Goal: Task Accomplishment & Management: Manage account settings

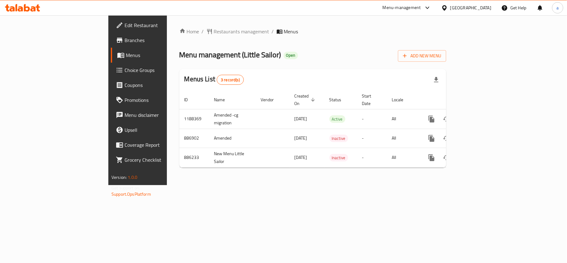
click at [450, 4] on div at bounding box center [445, 7] width 9 height 7
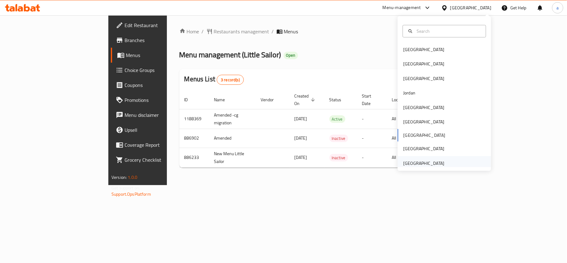
click at [428, 166] on div "[GEOGRAPHIC_DATA]" at bounding box center [423, 163] width 41 height 7
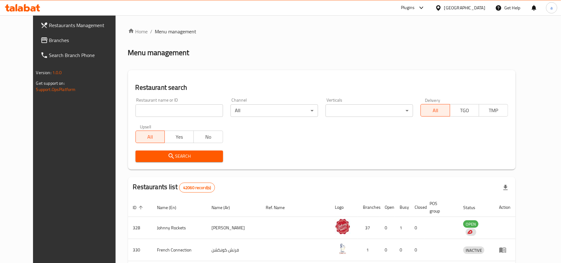
click at [49, 42] on span "Branches" at bounding box center [85, 39] width 73 height 7
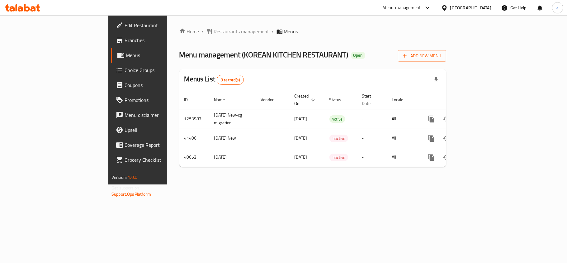
click at [125, 69] on span "Choice Groups" at bounding box center [162, 69] width 74 height 7
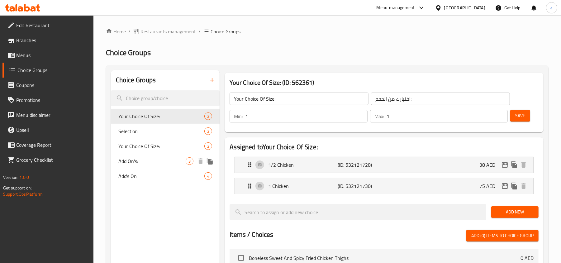
click at [137, 162] on span "Add On's:" at bounding box center [151, 160] width 67 height 7
type input "Add On's:"
type input "الإضافات:"
type input "0"
type input "2"
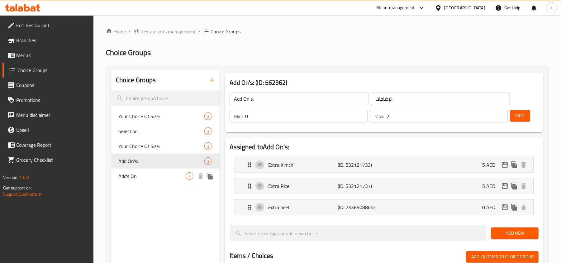
click at [141, 178] on span "Add's On" at bounding box center [151, 175] width 67 height 7
type input "Add's On"
type input "يضيف على"
type input "1"
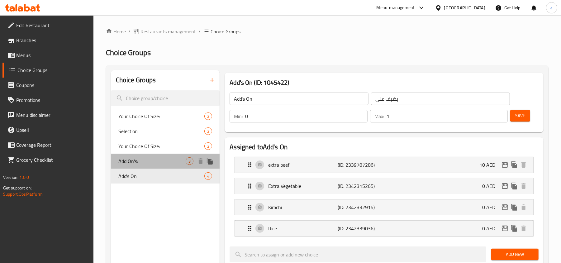
click at [141, 162] on span "Add On's:" at bounding box center [151, 160] width 67 height 7
type input "Add On's:"
type input "الإضافات:"
type input "2"
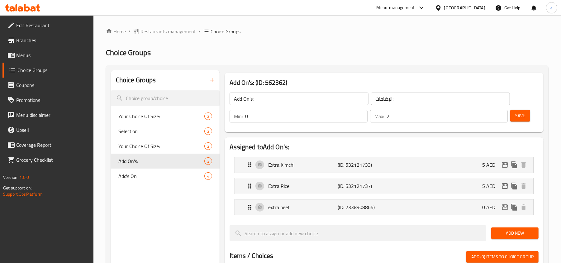
click at [165, 29] on span "Restaurants management" at bounding box center [167, 31] width 55 height 7
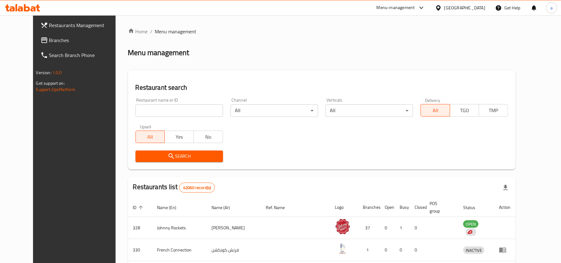
click at [49, 40] on span "Branches" at bounding box center [85, 39] width 73 height 7
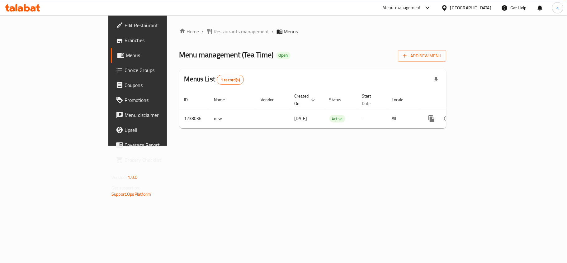
click at [252, 146] on div "Home / Restaurants management / Menus Menu management ( Tea Time ) Open Add New…" at bounding box center [313, 80] width 292 height 130
drag, startPoint x: 259, startPoint y: 157, endPoint x: 261, endPoint y: 166, distance: 9.5
click at [259, 146] on div "Home / Restaurants management / Menus Menu management ( Tea Time ) Open Add New…" at bounding box center [313, 80] width 292 height 130
click at [214, 34] on span "Restaurants management" at bounding box center [241, 31] width 55 height 7
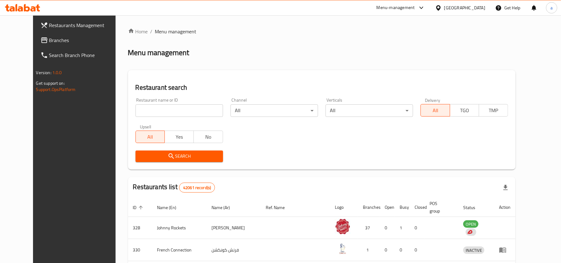
click at [49, 44] on span "Branches" at bounding box center [85, 39] width 73 height 7
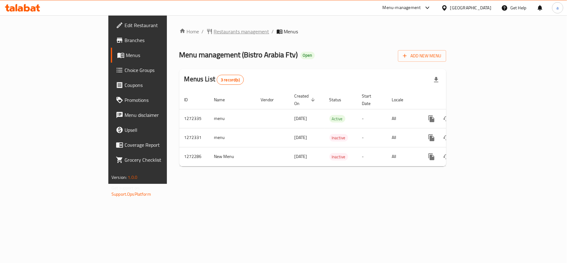
click at [214, 33] on span "Restaurants management" at bounding box center [241, 31] width 55 height 7
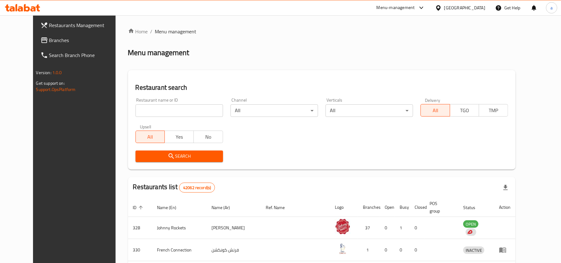
click at [56, 41] on span "Branches" at bounding box center [85, 39] width 73 height 7
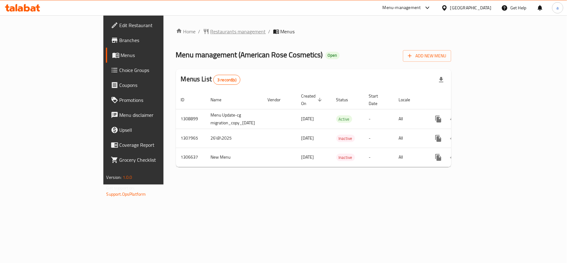
click at [211, 28] on span "Restaurants management" at bounding box center [238, 31] width 55 height 7
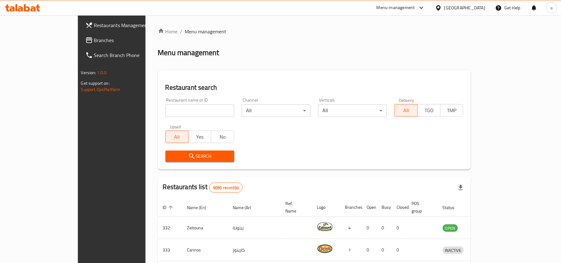
click at [94, 42] on span "Branches" at bounding box center [130, 39] width 73 height 7
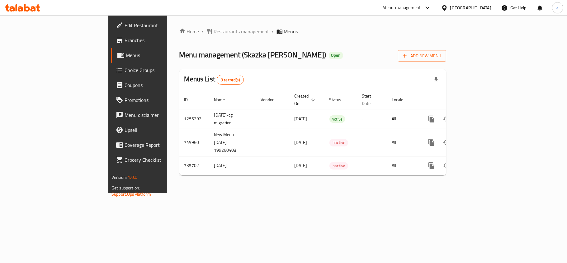
click at [458, 4] on div "[GEOGRAPHIC_DATA]" at bounding box center [470, 7] width 41 height 7
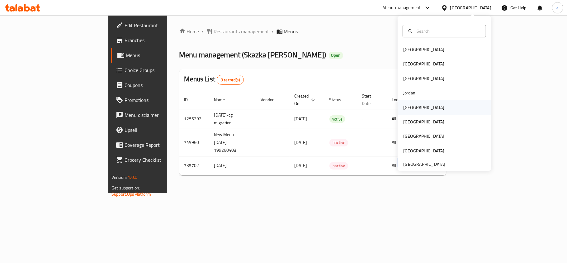
click at [414, 111] on div "[GEOGRAPHIC_DATA]" at bounding box center [423, 107] width 51 height 14
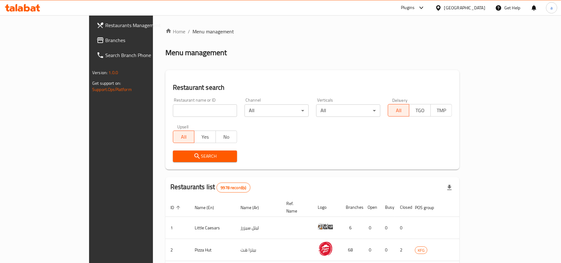
click at [105, 41] on span "Branches" at bounding box center [141, 39] width 73 height 7
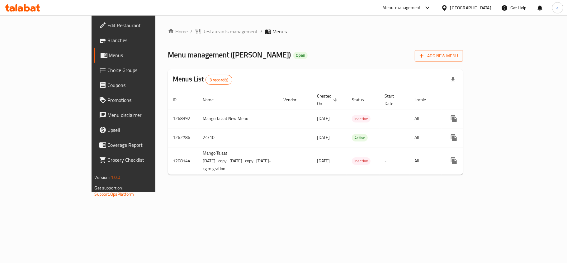
click at [363, 46] on div "Home / Restaurants management / Menus Menu management ( Mango Talaat ) Open Add…" at bounding box center [315, 104] width 295 height 152
click at [193, 192] on div "Home / Restaurants management / Menus Menu management ( Mango Talaat ) Open Add…" at bounding box center [315, 103] width 320 height 177
click at [301, 38] on div "Home / Restaurants management / Menus Menu management ( Mango Talaat ) Open Add…" at bounding box center [315, 104] width 295 height 152
drag, startPoint x: 495, startPoint y: 8, endPoint x: 490, endPoint y: 7, distance: 5.0
click at [493, 7] on div "[GEOGRAPHIC_DATA]" at bounding box center [466, 7] width 60 height 15
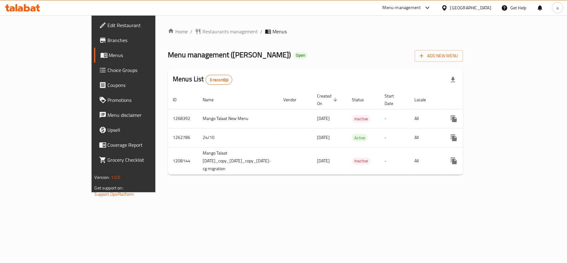
click at [483, 9] on div "[GEOGRAPHIC_DATA]" at bounding box center [470, 7] width 41 height 7
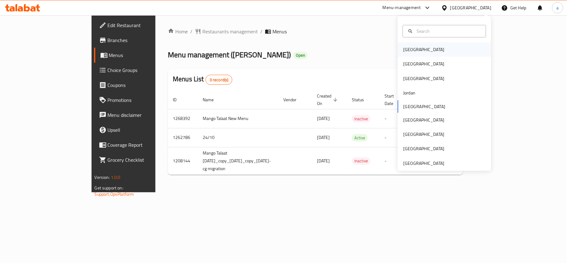
click at [422, 51] on div "[GEOGRAPHIC_DATA]" at bounding box center [444, 49] width 93 height 14
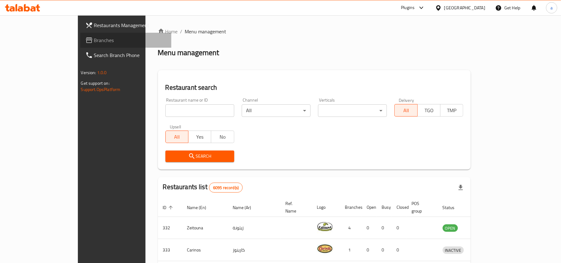
drag, startPoint x: 34, startPoint y: 39, endPoint x: 39, endPoint y: 51, distance: 13.1
click at [94, 39] on span "Branches" at bounding box center [130, 39] width 73 height 7
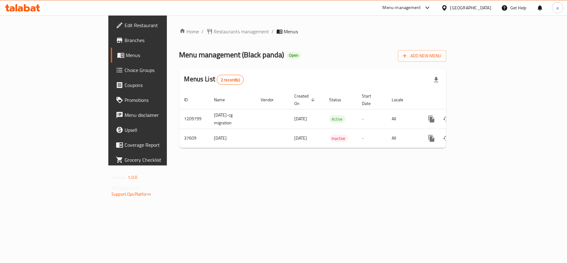
click at [481, 5] on div "Bahrain" at bounding box center [470, 7] width 41 height 7
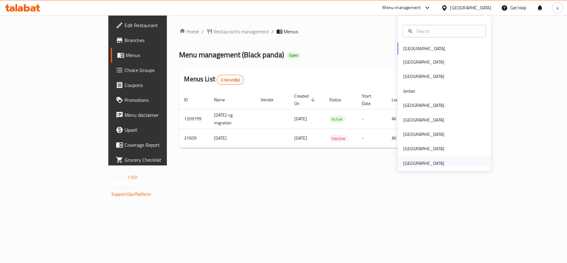
click at [405, 159] on div "[GEOGRAPHIC_DATA]" at bounding box center [423, 163] width 51 height 14
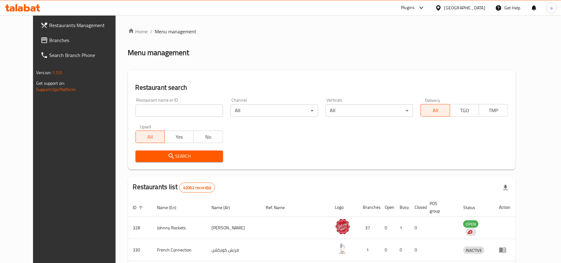
click at [39, 44] on div at bounding box center [280, 131] width 561 height 263
drag, startPoint x: 39, startPoint y: 44, endPoint x: 8, endPoint y: 49, distance: 31.2
click at [39, 44] on link "Branches" at bounding box center [81, 40] width 91 height 15
